Goal: Find specific page/section: Find specific page/section

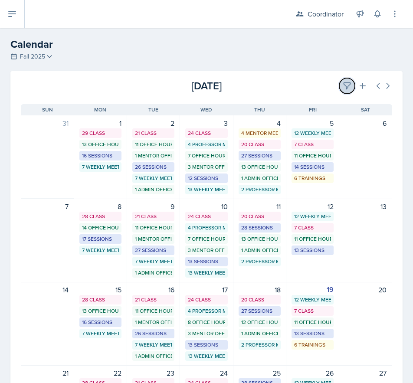
click at [346, 81] on button at bounding box center [347, 86] width 16 height 16
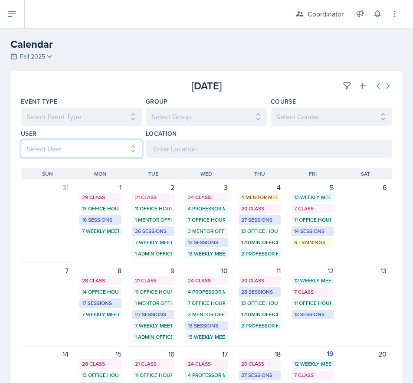
click at [40, 146] on select "Select User All [PERSON_NAME] [PERSON_NAME] [PERSON_NAME] [PERSON_NAME] [PERSON…" at bounding box center [81, 149] width 121 height 18
click at [21, 140] on select "Select User All [PERSON_NAME] [PERSON_NAME] [PERSON_NAME] [PERSON_NAME] [PERSON…" at bounding box center [81, 149] width 121 height 18
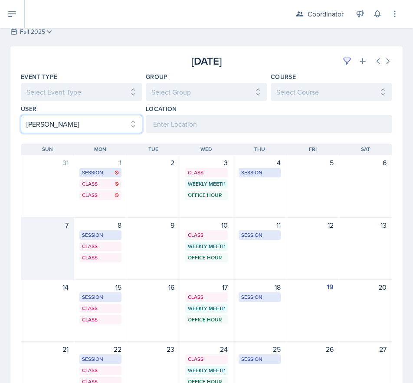
scroll to position [87, 0]
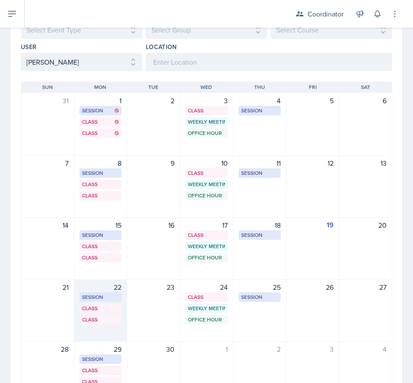
click at [108, 337] on div "22 Session SST 218 10:00 AM - 11:00 AM Class SST 203 1:00 PM - 1:55 PM Class On…" at bounding box center [100, 310] width 53 height 62
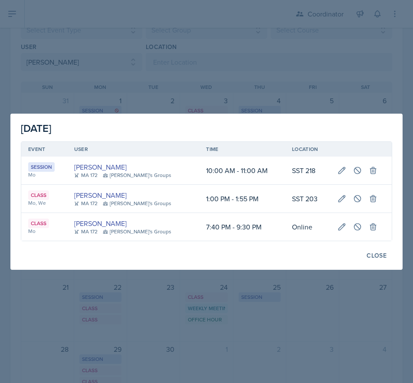
click at [108, 333] on div at bounding box center [206, 191] width 413 height 383
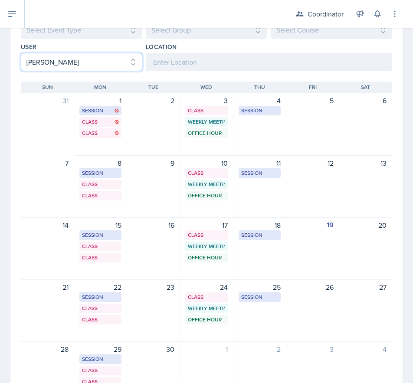
click at [59, 66] on select "Select User All [PERSON_NAME] [PERSON_NAME] [PERSON_NAME] [PERSON_NAME] [PERSON…" at bounding box center [81, 62] width 121 height 18
click at [21, 53] on select "Select User All [PERSON_NAME] [PERSON_NAME] [PERSON_NAME] [PERSON_NAME] [PERSON…" at bounding box center [81, 62] width 121 height 18
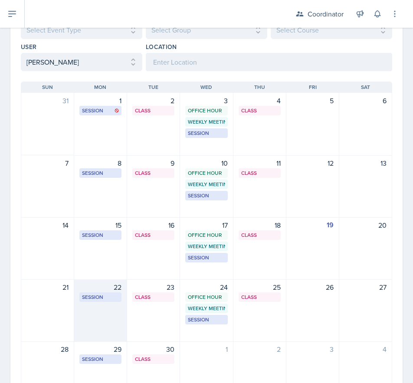
click at [94, 290] on div "22" at bounding box center [100, 287] width 42 height 10
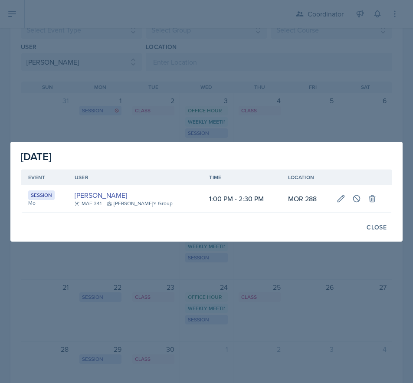
drag, startPoint x: 30, startPoint y: 84, endPoint x: 46, endPoint y: 59, distance: 29.8
click at [30, 81] on div at bounding box center [206, 191] width 413 height 383
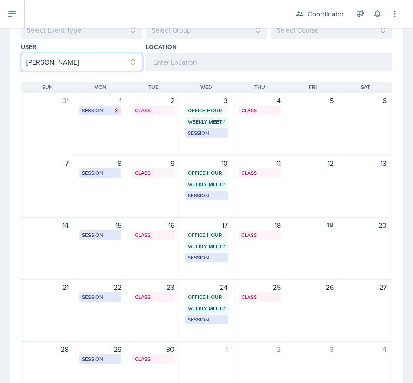
click at [47, 58] on select "Select User All [PERSON_NAME] [PERSON_NAME] [PERSON_NAME] [PERSON_NAME] [PERSON…" at bounding box center [81, 62] width 121 height 18
click at [21, 53] on select "Select User All [PERSON_NAME] [PERSON_NAME] [PERSON_NAME] [PERSON_NAME] [PERSON…" at bounding box center [81, 62] width 121 height 18
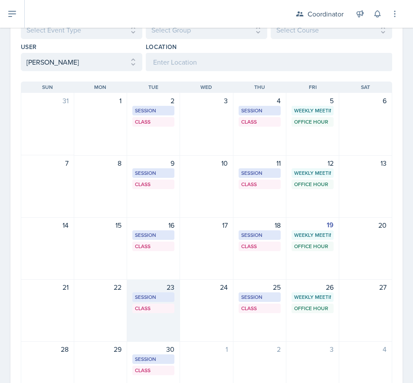
click at [163, 336] on div "23 Session MOR 146 2:30 PM - 4:00 PM Class MOR 293 4:20 PM - 5:40 PM" at bounding box center [153, 310] width 53 height 62
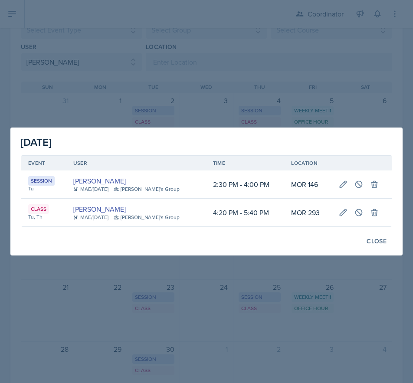
click at [162, 336] on div at bounding box center [206, 191] width 413 height 383
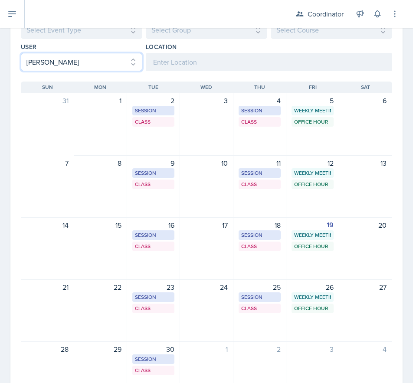
click at [94, 64] on select "Select User All [PERSON_NAME] [PERSON_NAME] [PERSON_NAME] [PERSON_NAME] [PERSON…" at bounding box center [81, 62] width 121 height 18
click at [21, 53] on select "Select User All [PERSON_NAME] [PERSON_NAME] [PERSON_NAME] [PERSON_NAME] [PERSON…" at bounding box center [81, 62] width 121 height 18
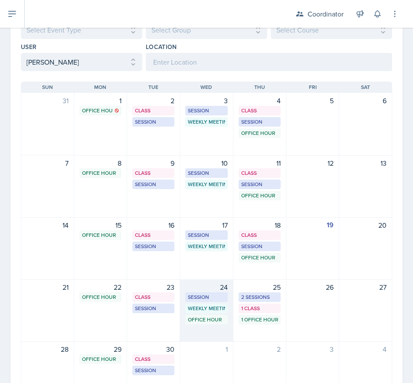
click at [211, 330] on div "24 Session BAB 224 9:00 AM - 10:00 AM Weekly Meeting SSC 11:30 AM - 12:30 PM Of…" at bounding box center [206, 310] width 53 height 62
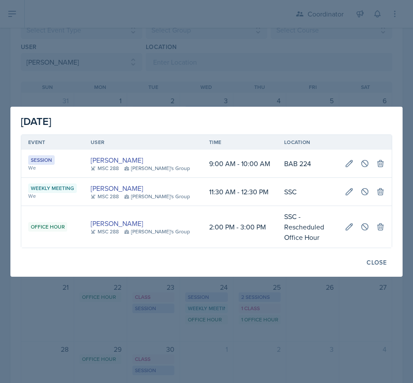
click at [30, 71] on div at bounding box center [206, 191] width 413 height 383
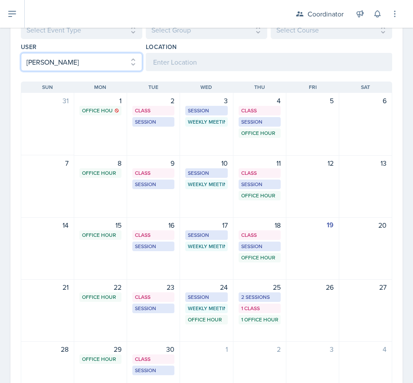
click at [58, 55] on select "Select User All [PERSON_NAME] [PERSON_NAME] [PERSON_NAME] [PERSON_NAME] [PERSON…" at bounding box center [81, 62] width 121 height 18
click at [21, 53] on select "Select User All [PERSON_NAME] [PERSON_NAME] [PERSON_NAME] [PERSON_NAME] [PERSON…" at bounding box center [81, 62] width 121 height 18
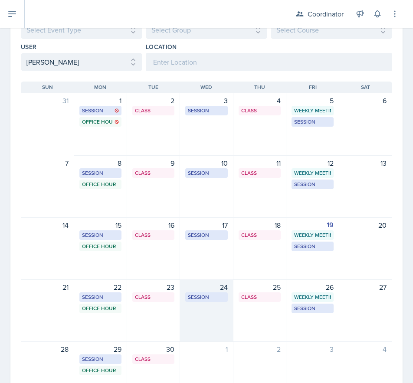
click at [197, 323] on div "24 Session BAB 123 9:30 AM - 10:30 AM" at bounding box center [206, 310] width 53 height 62
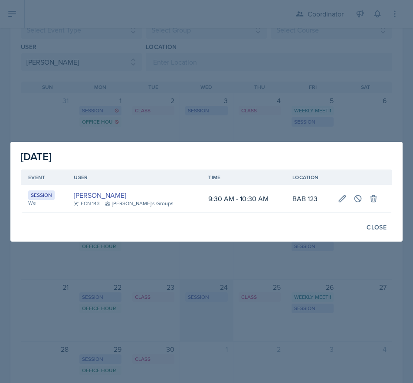
click at [197, 323] on div at bounding box center [206, 191] width 413 height 383
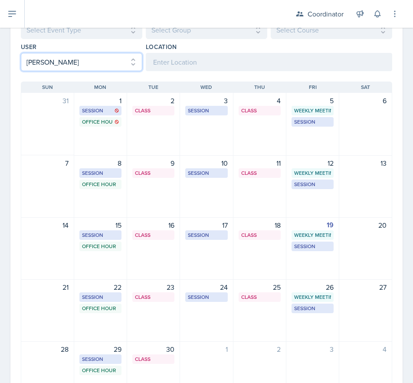
click at [93, 62] on select "Select User All [PERSON_NAME] [PERSON_NAME] [PERSON_NAME] [PERSON_NAME] [PERSON…" at bounding box center [81, 62] width 121 height 18
click at [21, 53] on select "Select User All [PERSON_NAME] [PERSON_NAME] [PERSON_NAME] [PERSON_NAME] [PERSON…" at bounding box center [81, 62] width 121 height 18
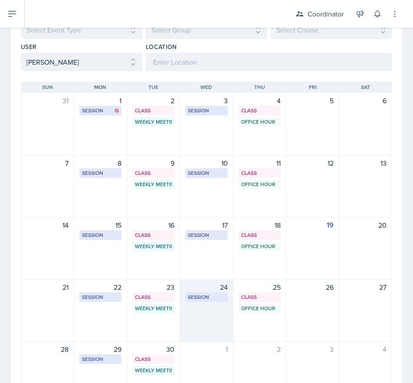
click at [189, 308] on div "24 Session MOR 007 3:00 PM - 4:30 PM" at bounding box center [206, 310] width 53 height 62
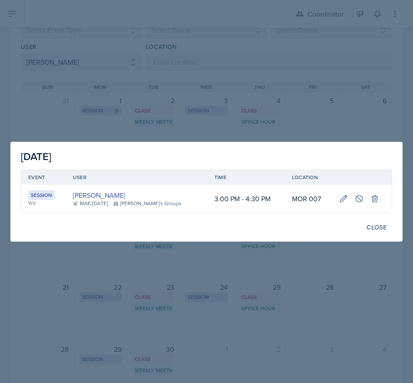
click at [162, 119] on div at bounding box center [206, 191] width 413 height 383
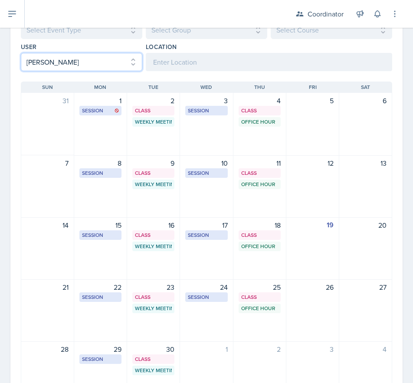
click at [79, 60] on select "Select User All [PERSON_NAME] [PERSON_NAME] [PERSON_NAME] [PERSON_NAME] [PERSON…" at bounding box center [81, 62] width 121 height 18
click at [21, 53] on select "Select User All [PERSON_NAME] [PERSON_NAME] [PERSON_NAME] [PERSON_NAME] [PERSON…" at bounding box center [81, 62] width 121 height 18
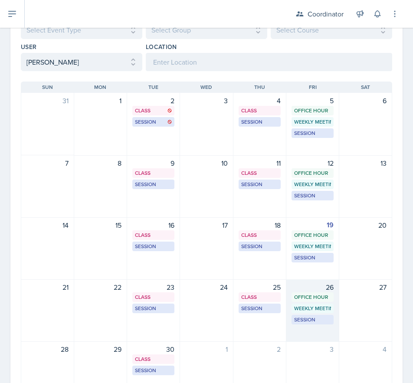
click at [296, 337] on div "26 Office Hour SSC 10:30 AM - 11:30 AM Weekly Meeting SSC 2:00 PM - 3:00 PM Ses…" at bounding box center [312, 310] width 53 height 62
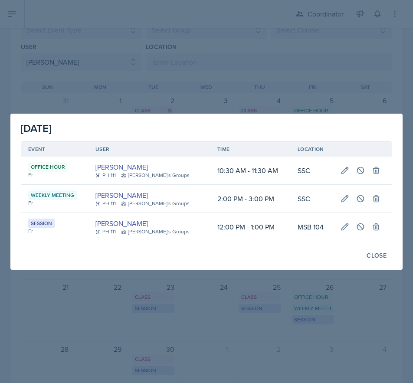
click at [297, 337] on div at bounding box center [206, 191] width 413 height 383
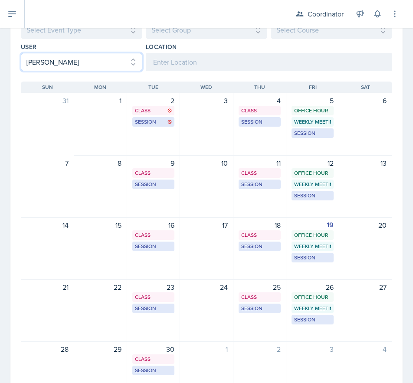
click at [50, 62] on select "Select User All [PERSON_NAME] [PERSON_NAME] [PERSON_NAME] [PERSON_NAME] [PERSON…" at bounding box center [81, 62] width 121 height 18
select select "66b7e1f3-4195-4976-8065-e88b358085ca"
click at [21, 53] on select "Select User All [PERSON_NAME] [PERSON_NAME] [PERSON_NAME] [PERSON_NAME] [PERSON…" at bounding box center [81, 62] width 121 height 18
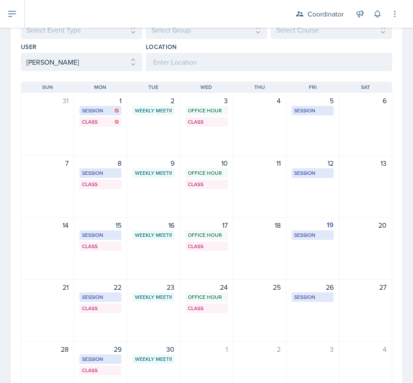
click at [293, 321] on div "26 Session MOR 100 4:30 PM - 6:00 PM" at bounding box center [312, 310] width 53 height 62
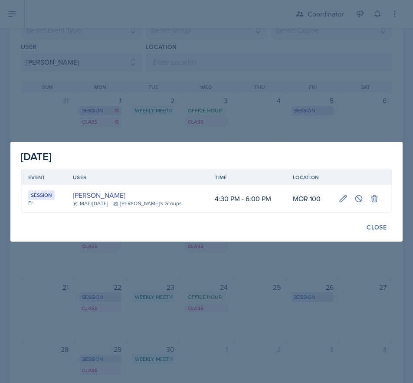
click at [177, 46] on div at bounding box center [206, 191] width 413 height 383
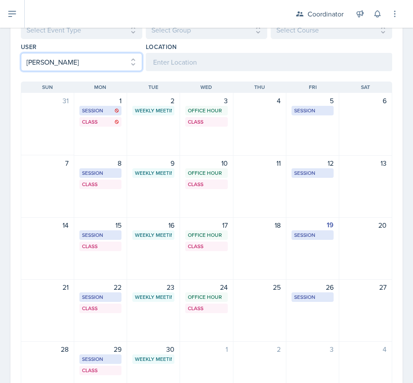
click at [52, 71] on select "Select User All [PERSON_NAME] [PERSON_NAME] [PERSON_NAME] [PERSON_NAME] [PERSON…" at bounding box center [81, 62] width 121 height 18
select select
click at [21, 53] on select "Select User All [PERSON_NAME] [PERSON_NAME] [PERSON_NAME] [PERSON_NAME] [PERSON…" at bounding box center [81, 62] width 121 height 18
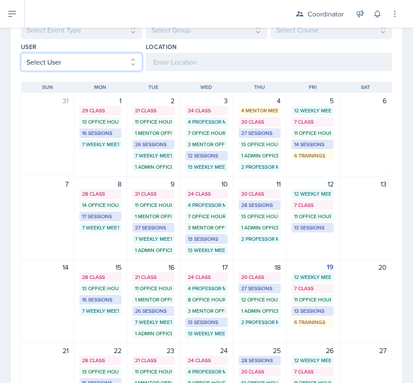
scroll to position [0, 0]
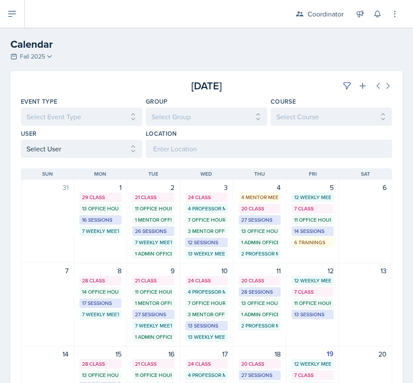
click at [59, 49] on h2 "Calendar" at bounding box center [206, 44] width 392 height 16
